Goal: Check status: Check status

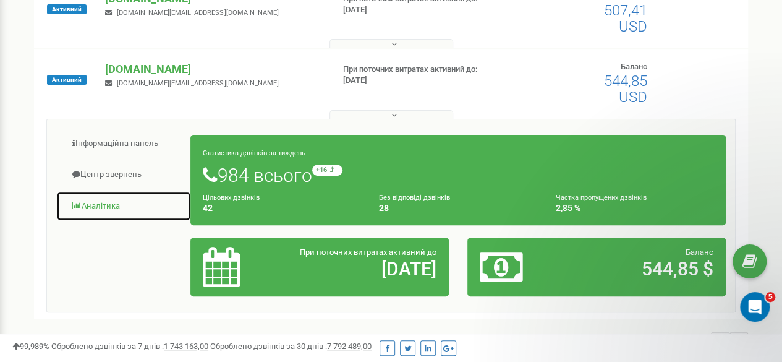
click at [132, 206] on link "Аналiтика" at bounding box center [123, 206] width 135 height 30
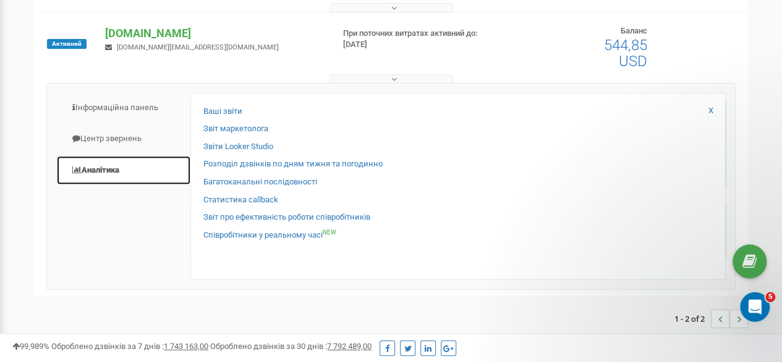
scroll to position [195, 0]
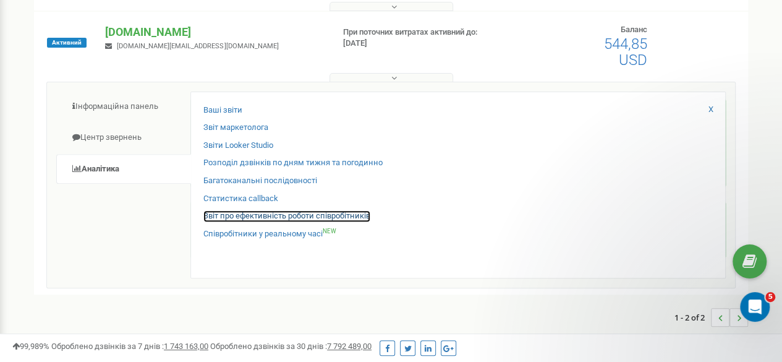
click at [283, 218] on link "Звіт про ефективність роботи співробітників" at bounding box center [286, 216] width 167 height 12
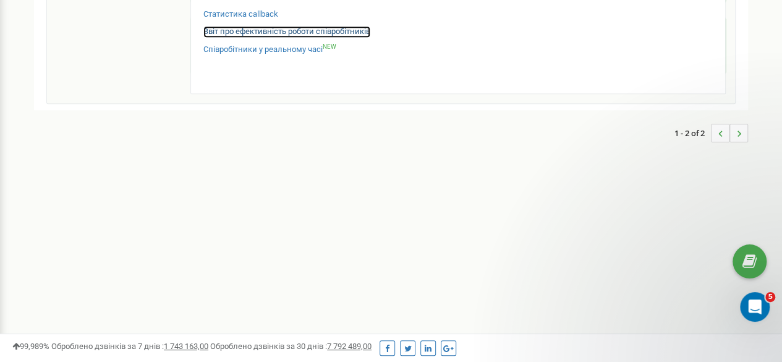
scroll to position [380, 0]
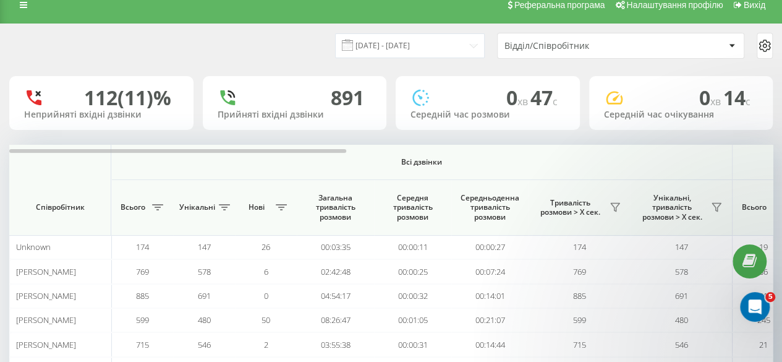
scroll to position [14, 0]
click at [462, 43] on input "20.08.2025 - 20.09.2025" at bounding box center [410, 45] width 150 height 24
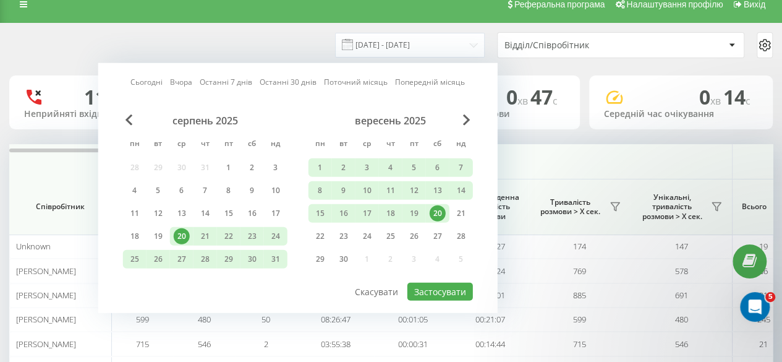
click at [437, 208] on div "20" at bounding box center [438, 213] width 16 height 16
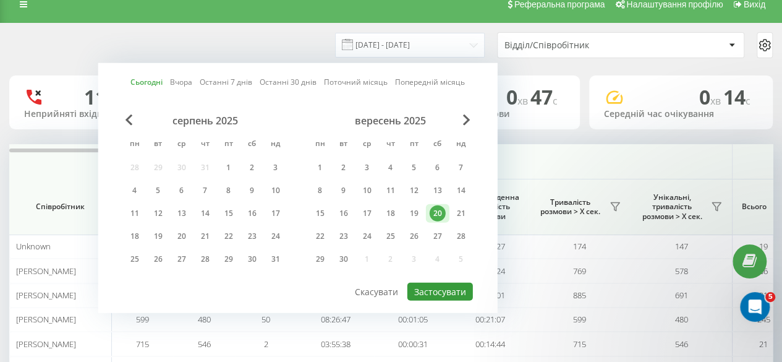
click at [448, 285] on button "Застосувати" at bounding box center [441, 292] width 66 height 18
type input "20.09.2025 - 20.09.2025"
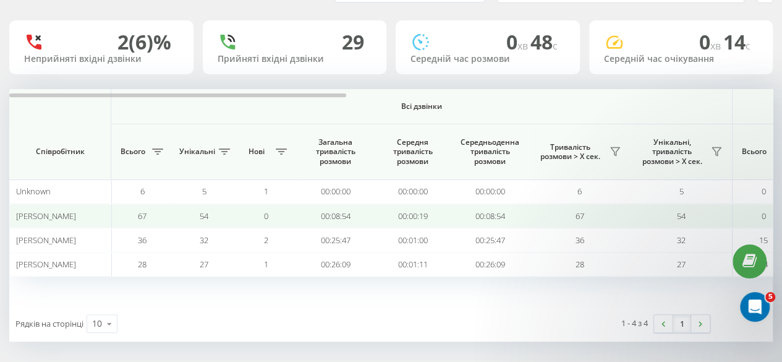
scroll to position [69, 0]
